Goal: Task Accomplishment & Management: Use online tool/utility

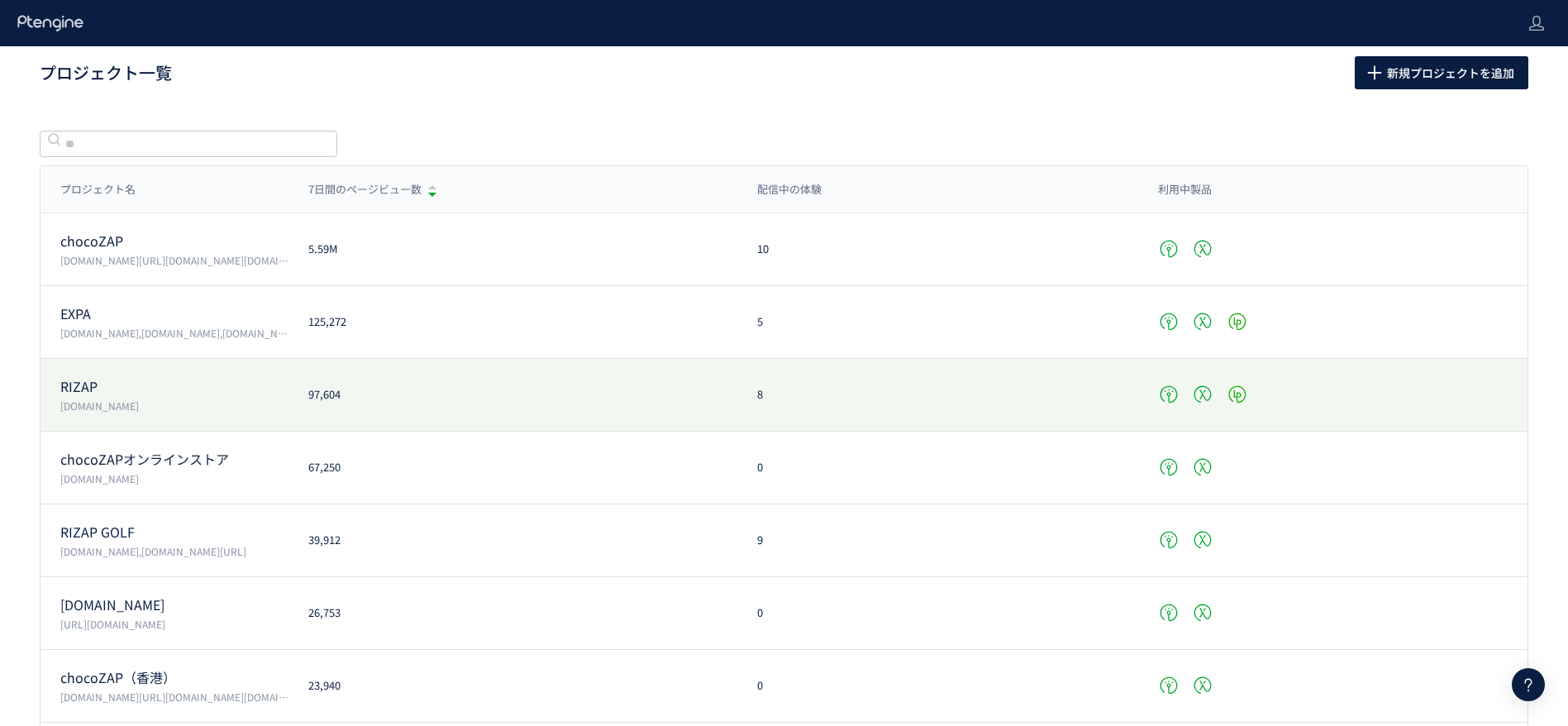
click at [92, 389] on p "RIZAP" at bounding box center [174, 387] width 228 height 19
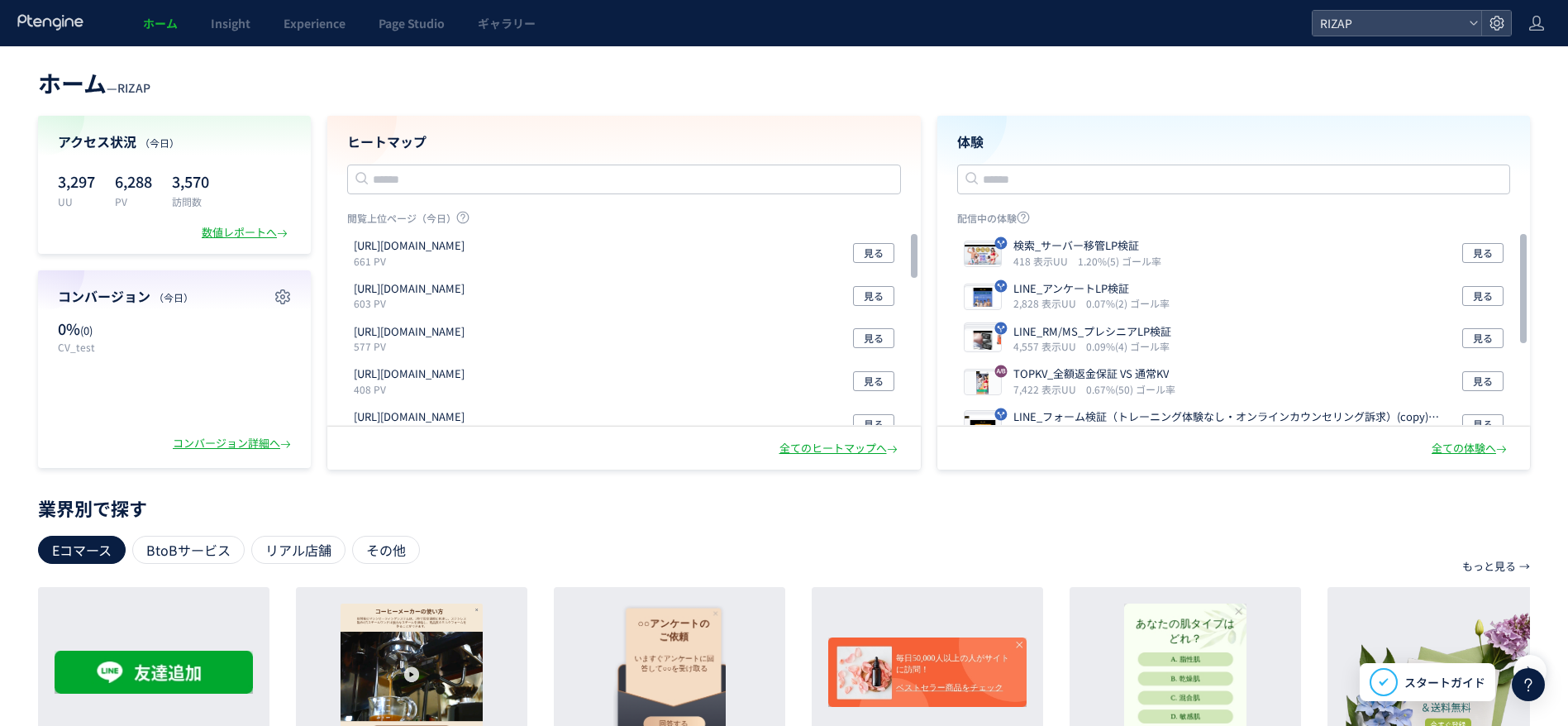
click at [0, 414] on div "ホーム — RIZAP アクセス状況 （[DATE]） 3,297 UU 6,288 PV 3,570 訪問数 数値レポートへ コンバージョン （[DATE]…" at bounding box center [784, 266] width 1568 height 407
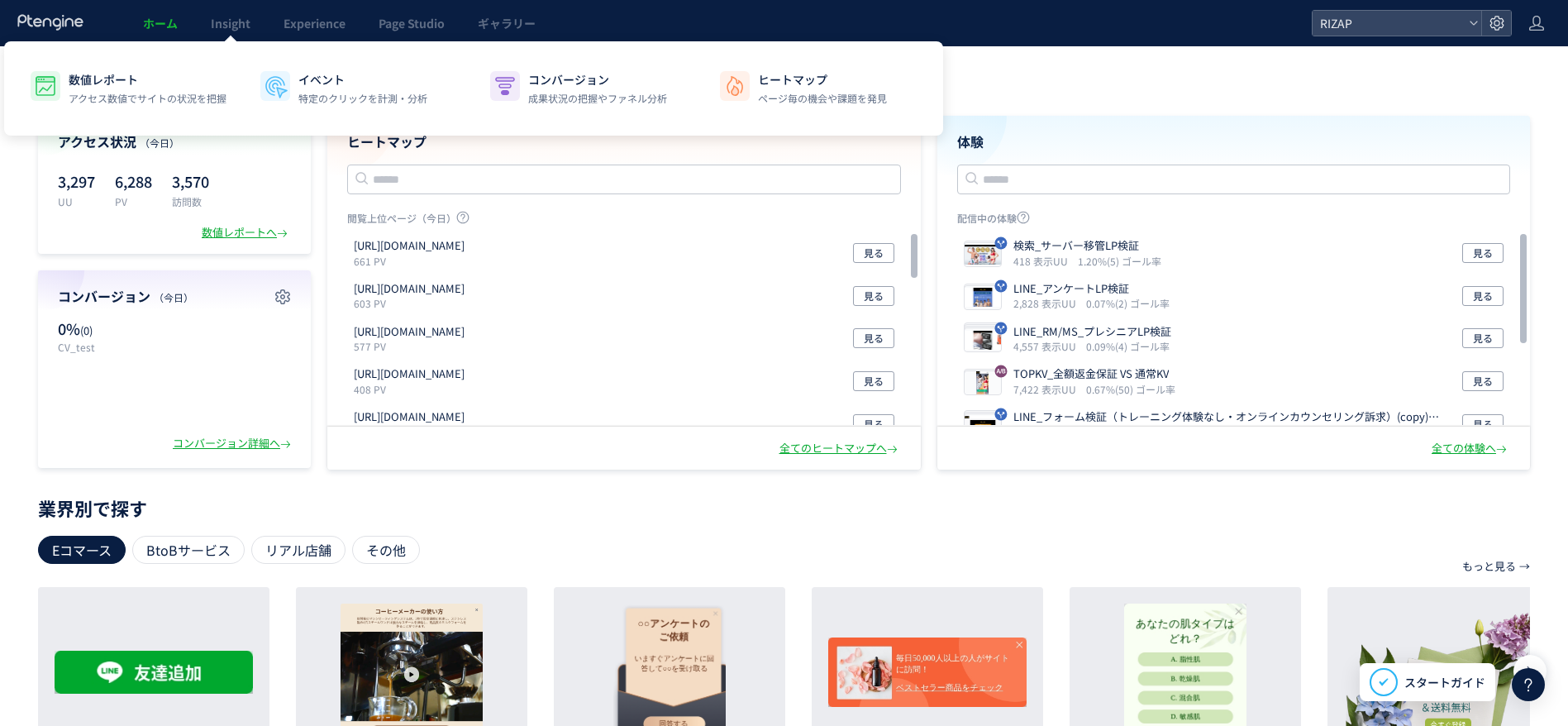
click at [166, 72] on p "数値レポート" at bounding box center [147, 79] width 158 height 17
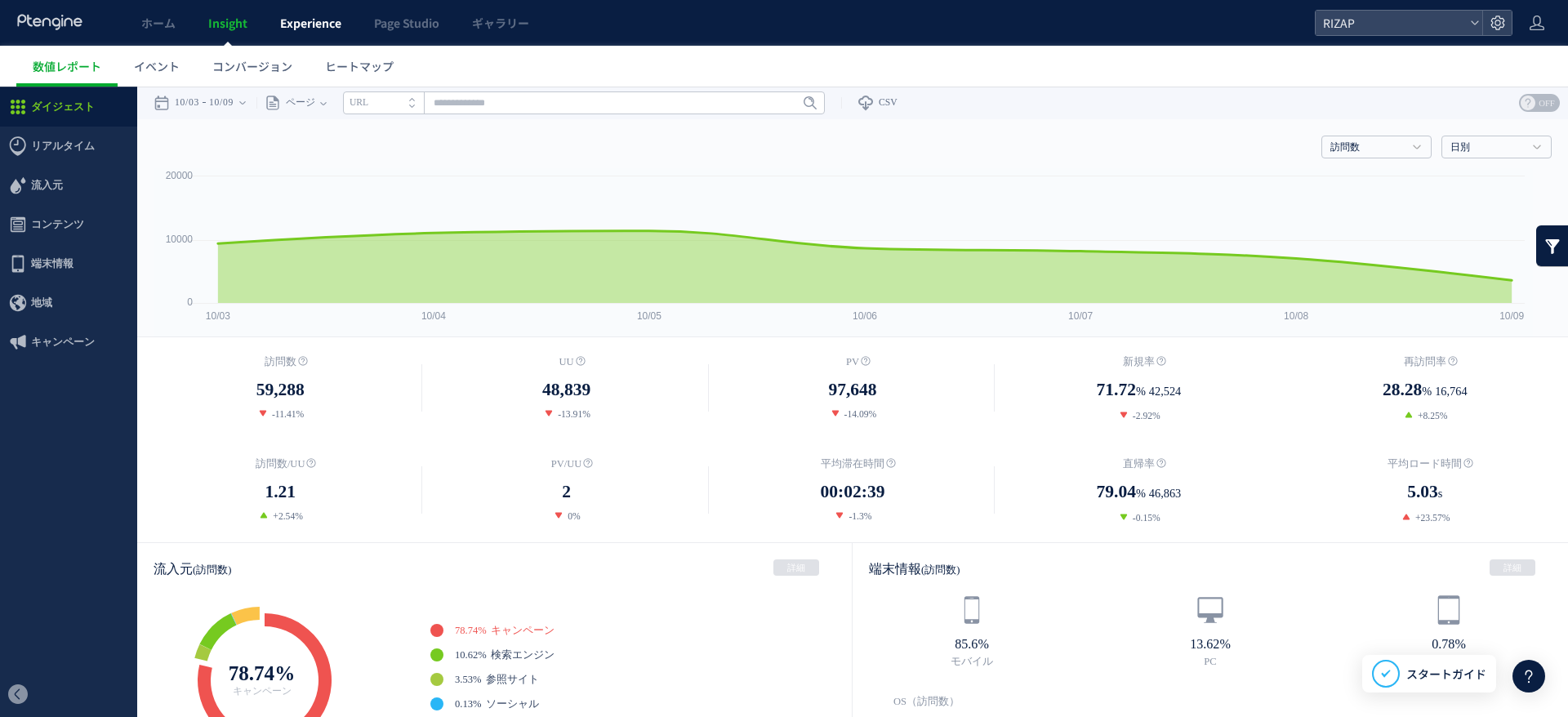
click at [303, 24] on span "Experience" at bounding box center [310, 22] width 61 height 16
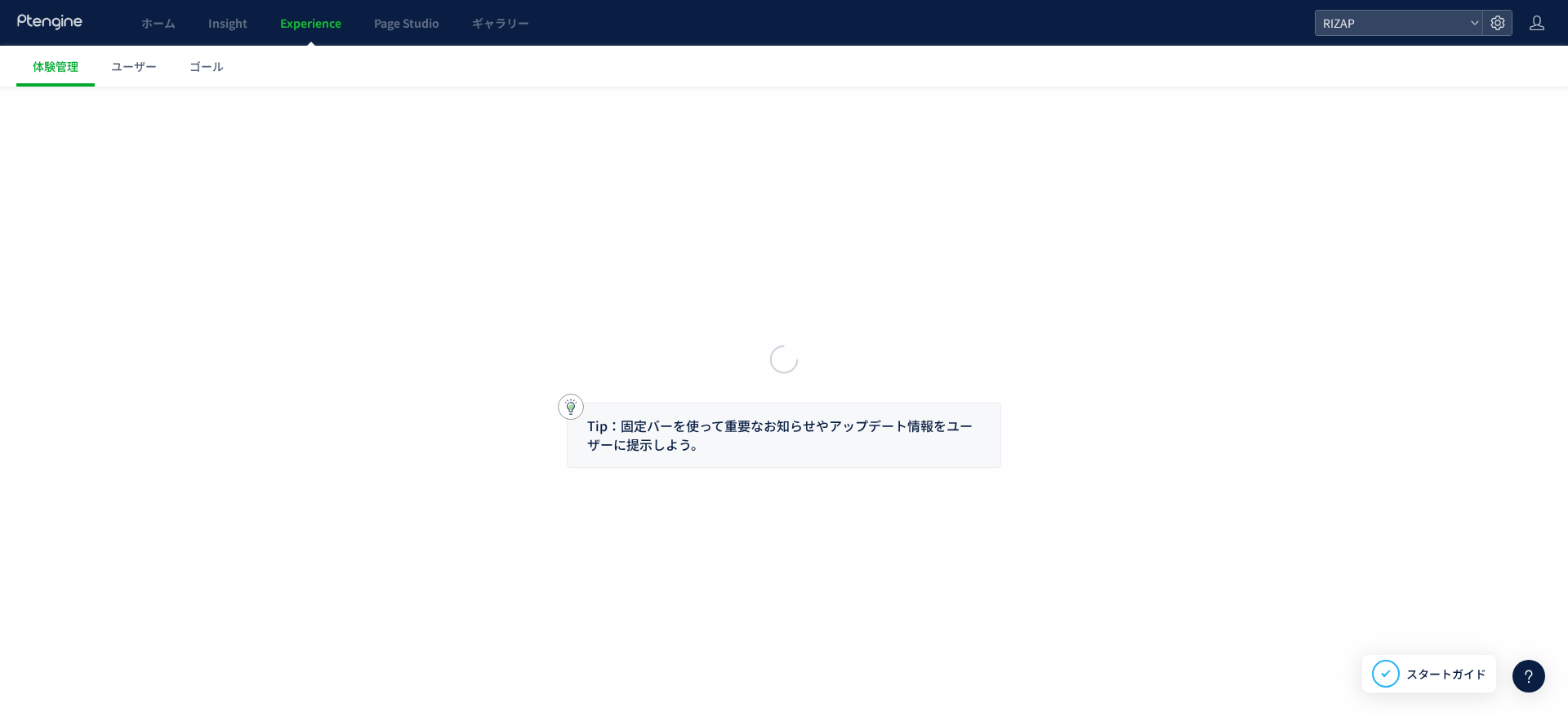
click at [59, 104] on div at bounding box center [784, 358] width 1568 height 717
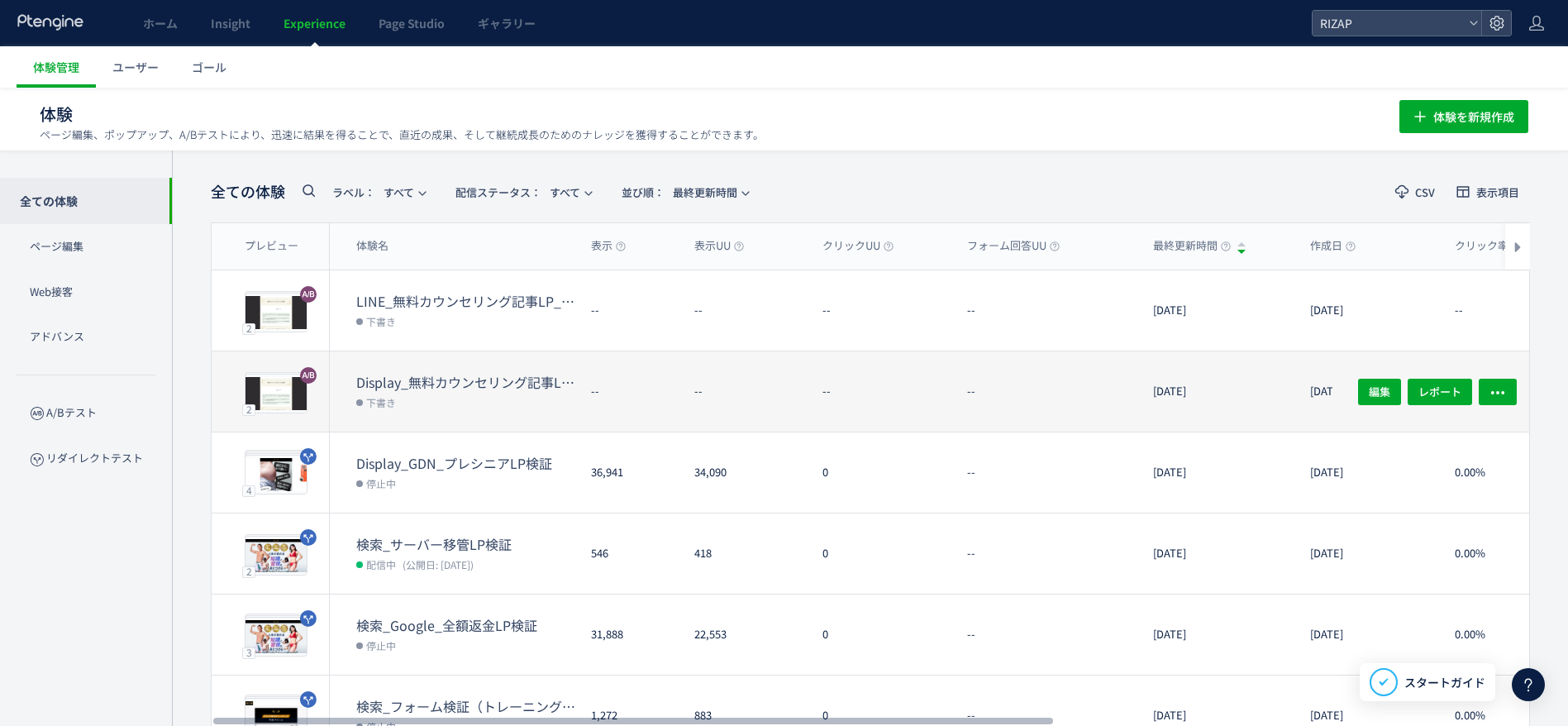
click at [413, 381] on dt "Display_無料カウンセリング記事LP_料金説明ありVSなし版" at bounding box center [467, 382] width 222 height 19
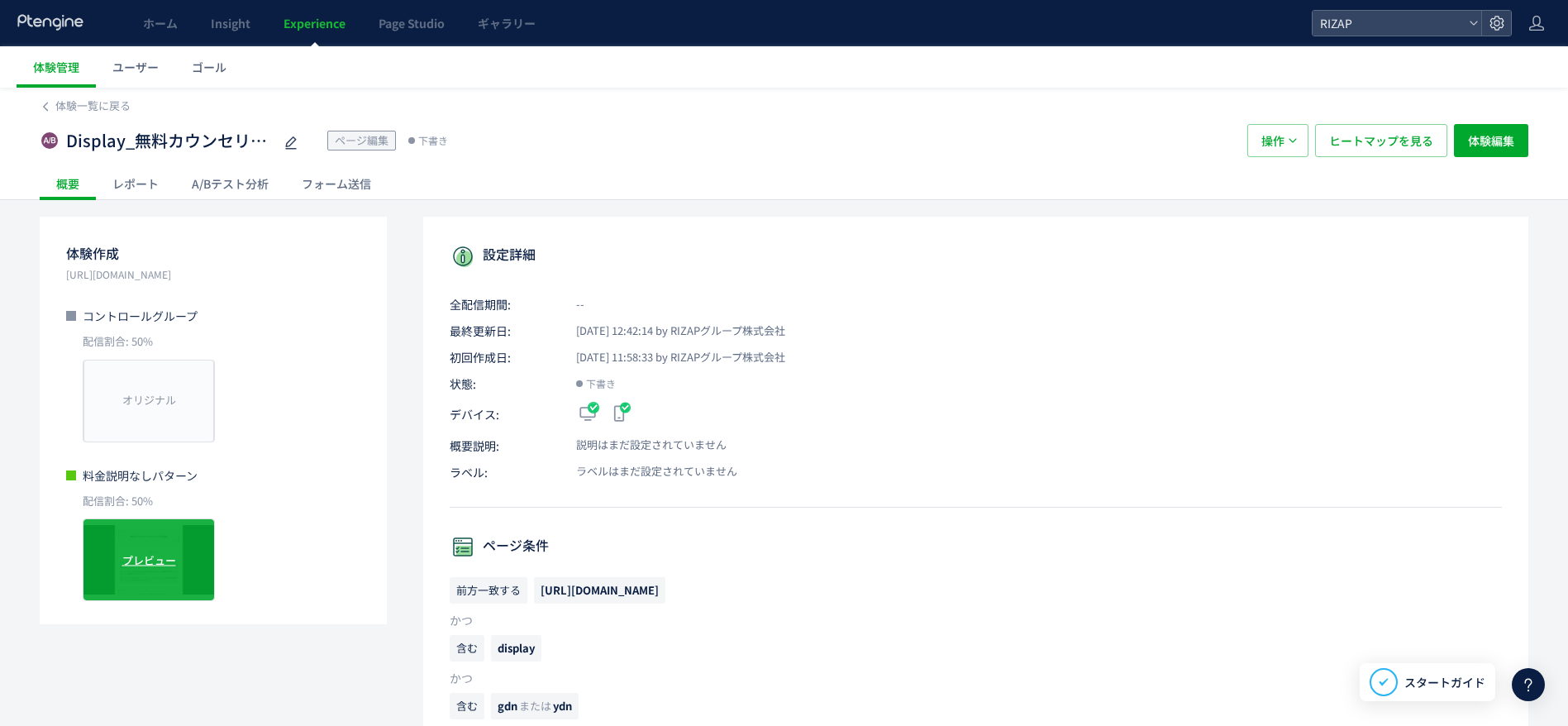
click at [126, 548] on div "プレビュー" at bounding box center [149, 559] width 133 height 83
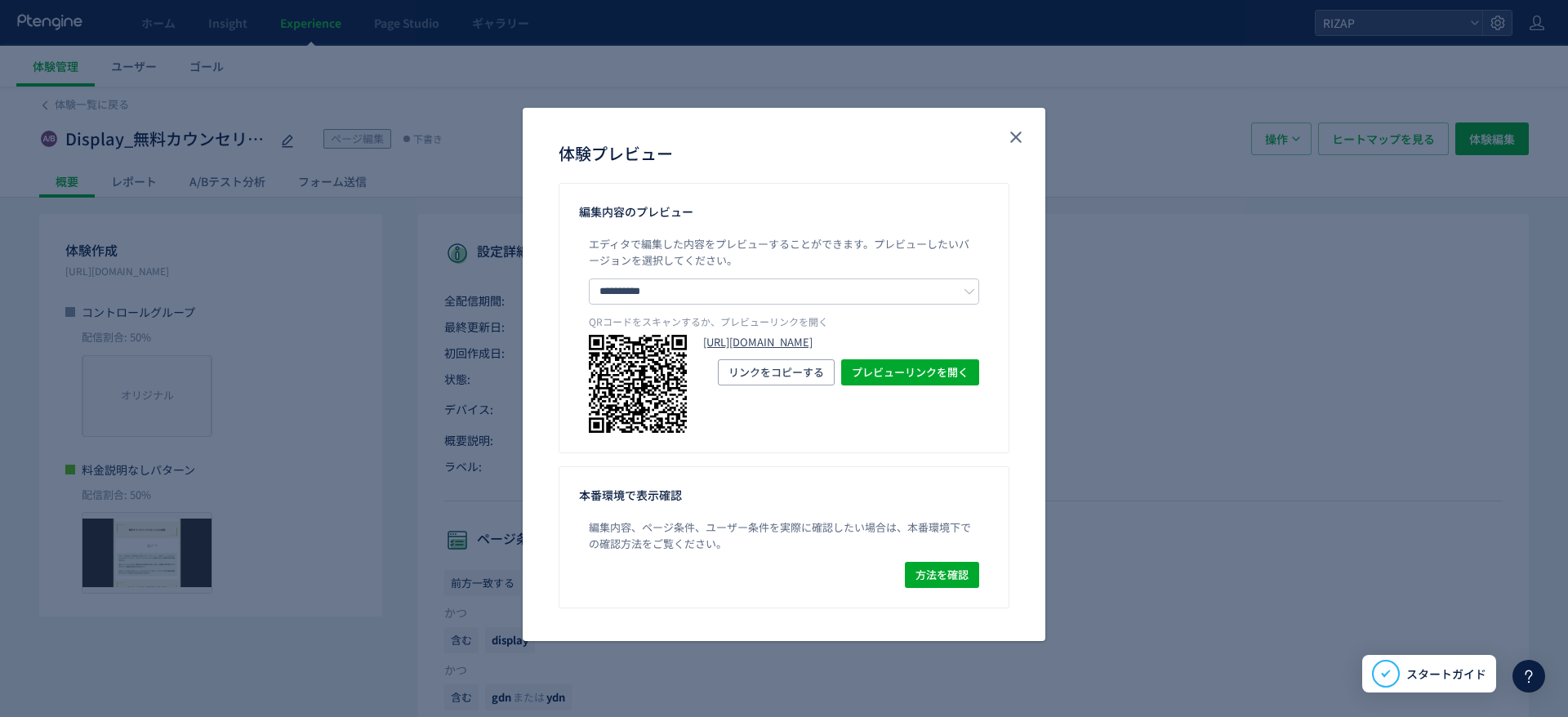
click at [742, 351] on link "[URL][DOMAIN_NAME]" at bounding box center [841, 343] width 276 height 16
click at [1012, 140] on icon "close" at bounding box center [1015, 137] width 20 height 20
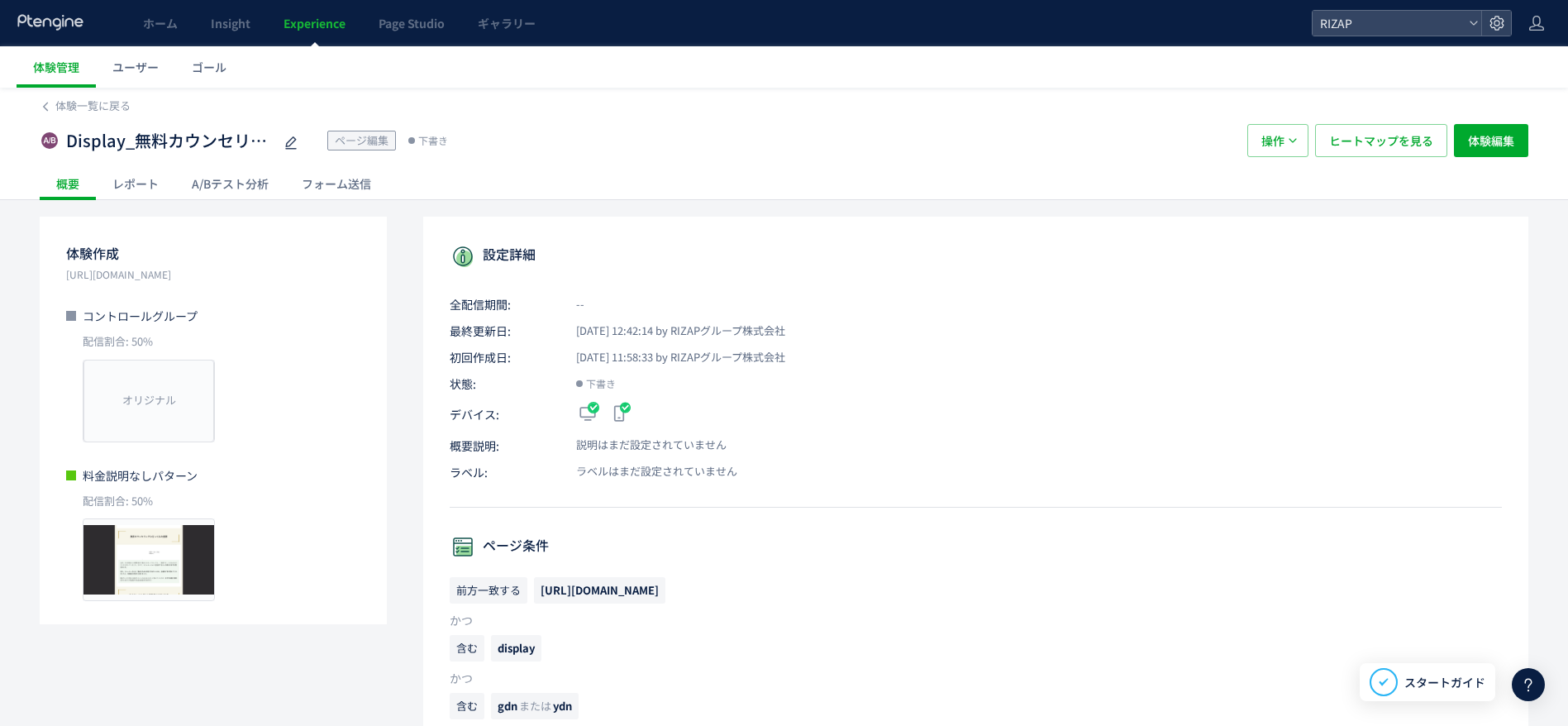
click at [0, 701] on div "体験一覧に戻る Display_無料カウンセリング記事LP_料金説明ありVSなし版 ページ編集 下書き 操作 ヒートマップを見る 体験編集 概要 レポート A…" at bounding box center [784, 732] width 1568 height 1291
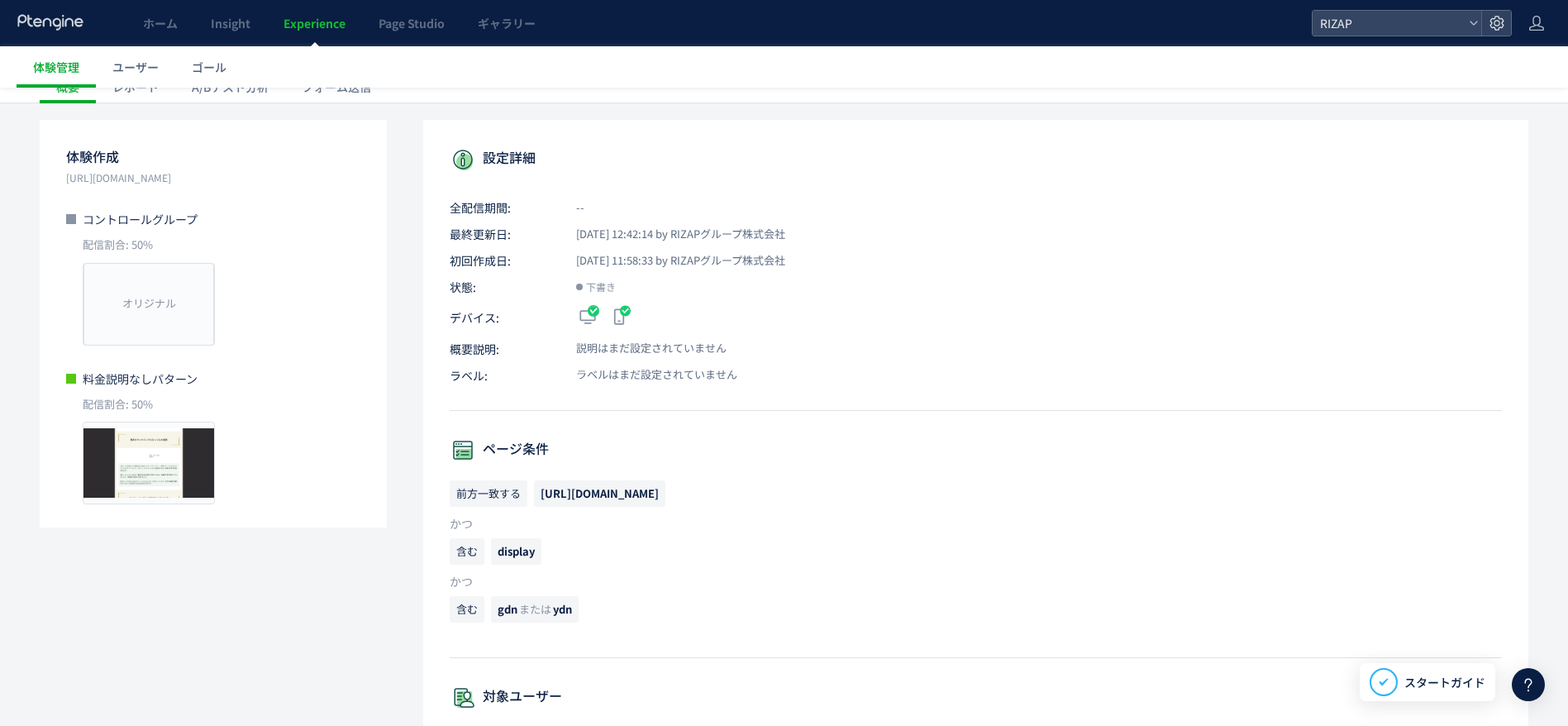
scroll to position [248, 0]
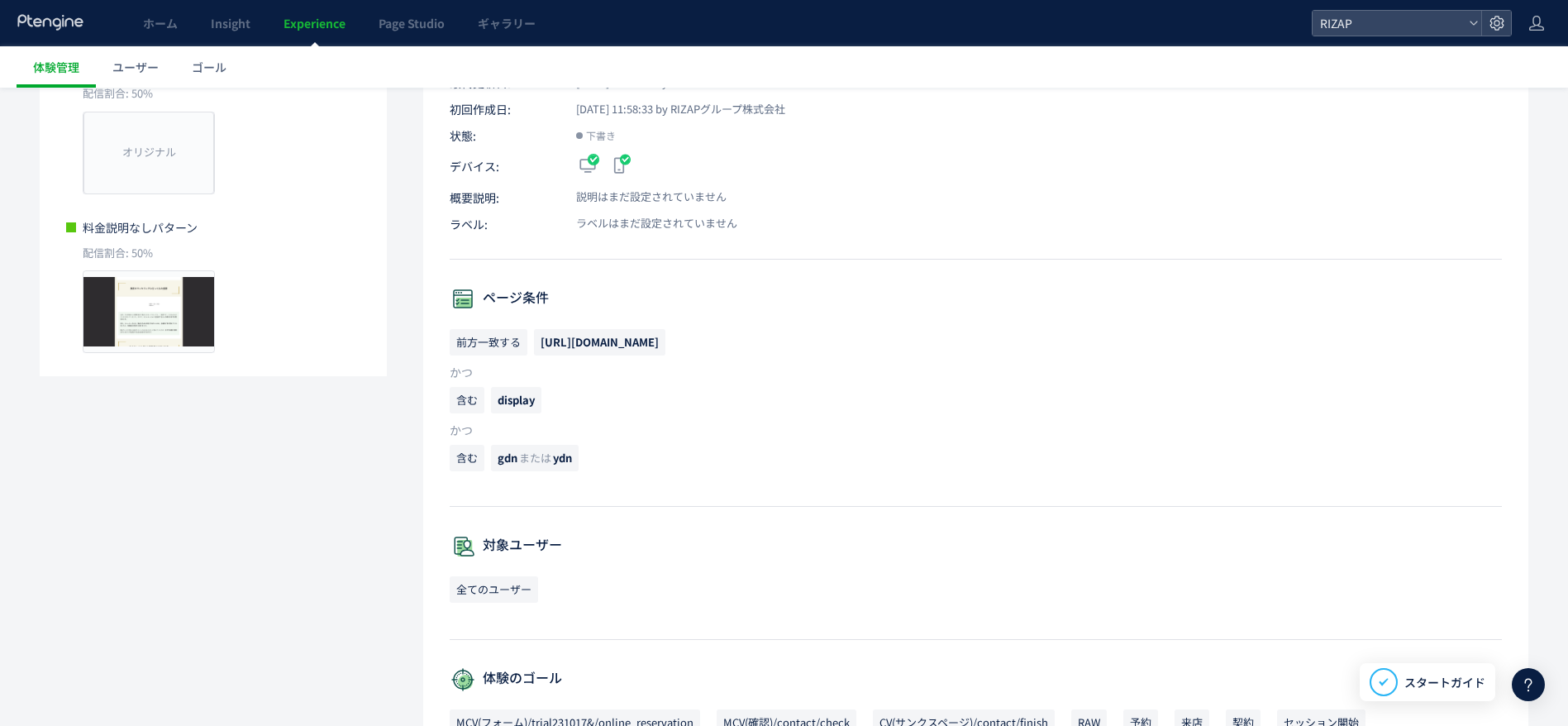
click at [85, 521] on div "体験作成 [URL][DOMAIN_NAME] コントロールグループ 配信割合: 50% オリジナル プレビュー 料金説明なしパターン 配信割合: 50% プ…" at bounding box center [783, 549] width 1489 height 1161
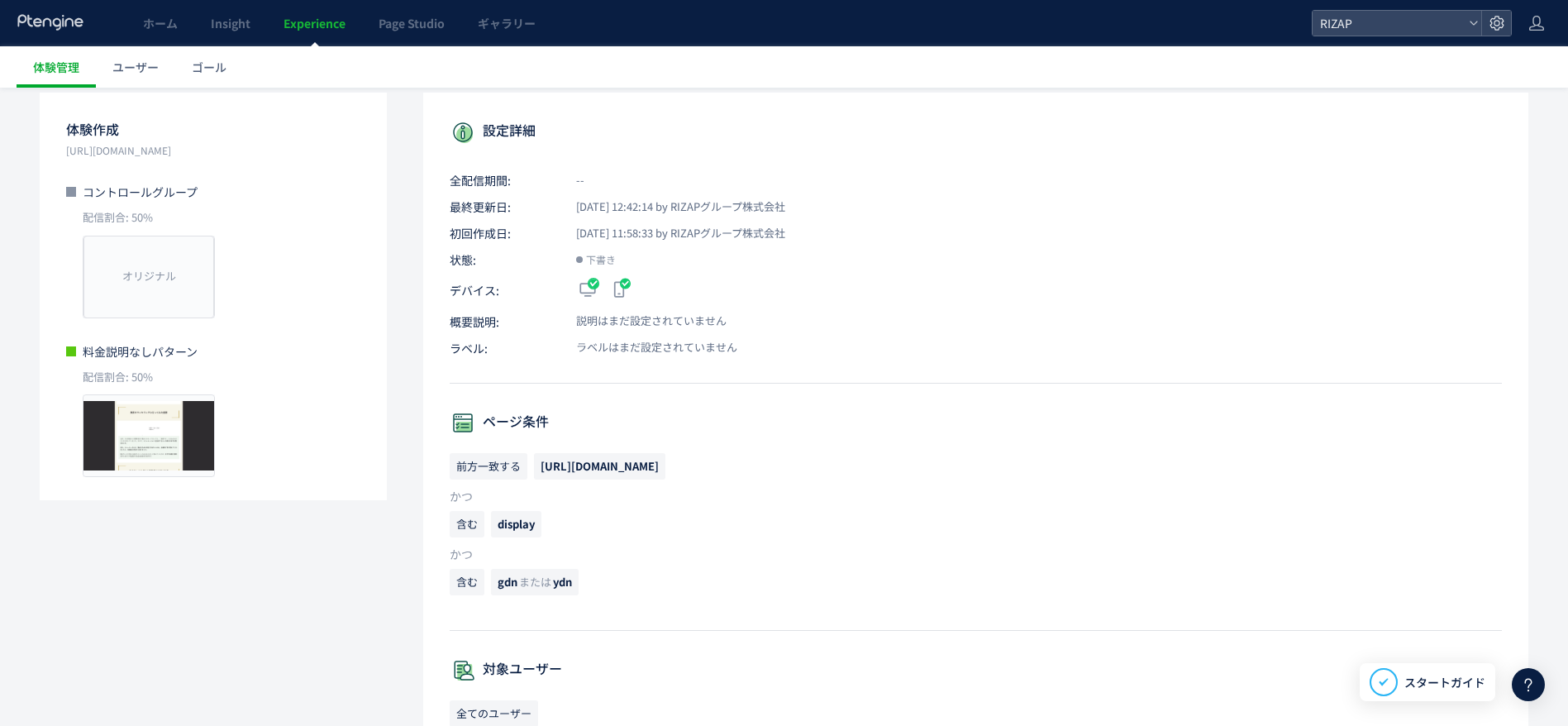
scroll to position [0, 0]
